Goal: Find specific page/section: Find specific page/section

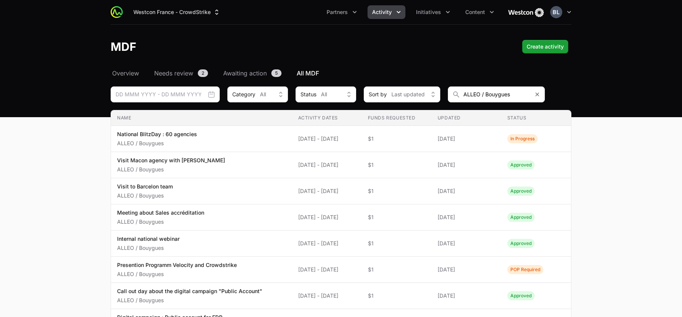
click at [394, 17] on button "Activity" at bounding box center [387, 12] width 38 height 14
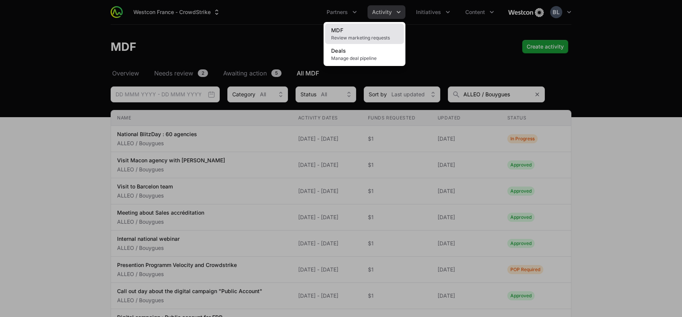
click at [370, 33] on link "MDF Review marketing requests" at bounding box center [364, 34] width 79 height 20
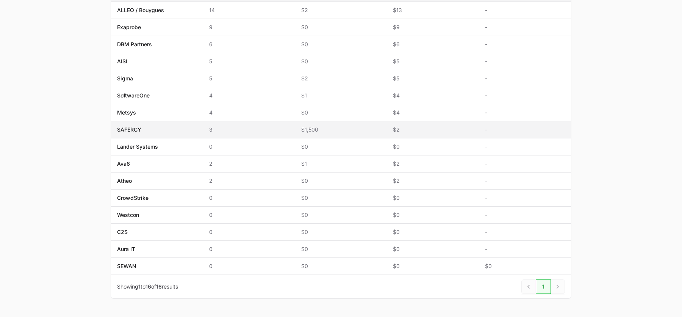
scroll to position [217, 0]
